Goal: Information Seeking & Learning: Learn about a topic

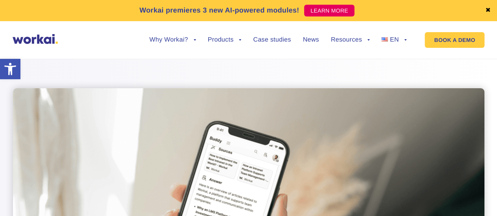
click at [488, 9] on link "✖" at bounding box center [487, 10] width 5 height 6
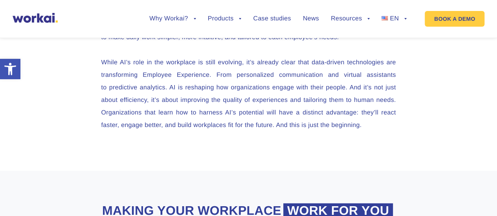
scroll to position [2254, 0]
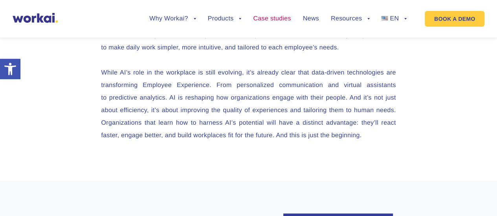
click at [279, 21] on link "Case studies" at bounding box center [272, 19] width 38 height 6
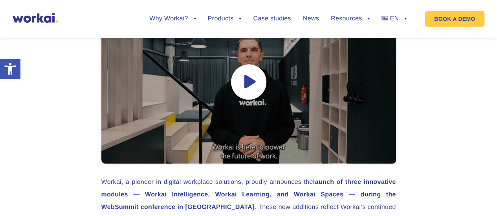
scroll to position [470, 0]
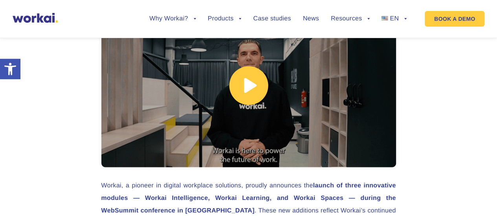
click at [242, 88] on link at bounding box center [248, 85] width 294 height 163
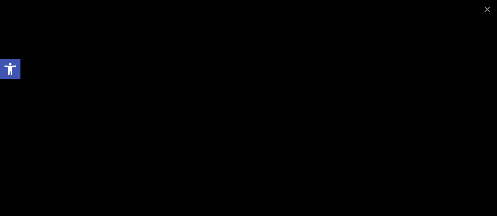
scroll to position [1541, 0]
click at [486, 10] on span at bounding box center [487, 9] width 20 height 18
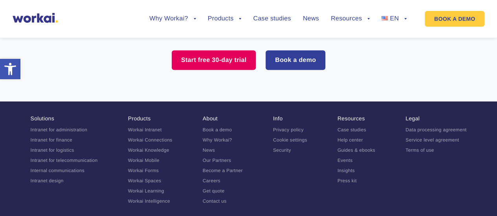
scroll to position [2279, 0]
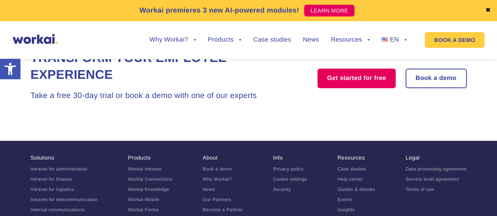
scroll to position [1544, 0]
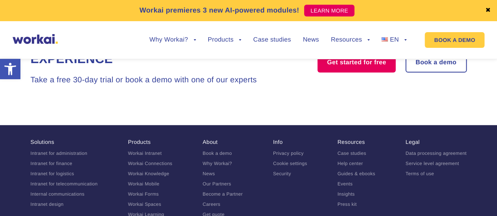
click at [71, 181] on link "Intranet for telecommunication" at bounding box center [64, 183] width 67 height 5
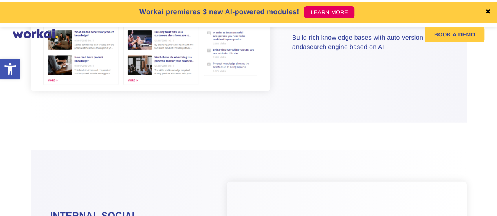
scroll to position [1017, 0]
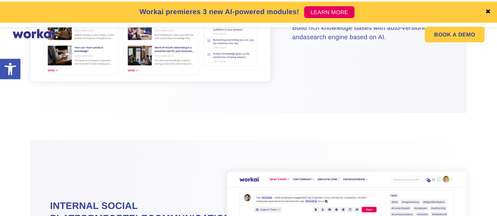
drag, startPoint x: 499, startPoint y: 20, endPoint x: 492, endPoint y: 108, distance: 87.5
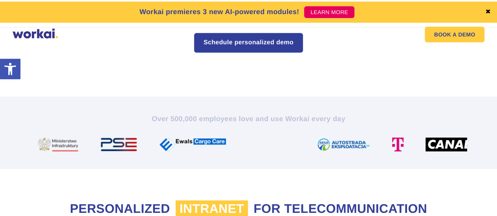
scroll to position [0, 0]
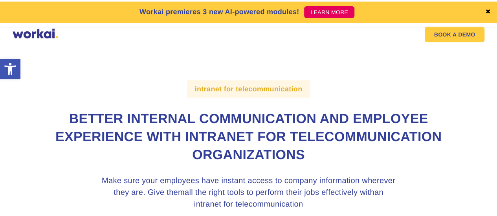
click at [489, 12] on link "✖" at bounding box center [487, 12] width 5 height 6
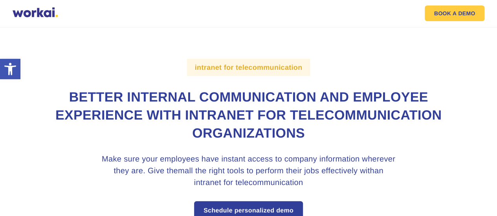
click at [44, 15] on div at bounding box center [35, 13] width 45 height 12
